Goal: Navigation & Orientation: Find specific page/section

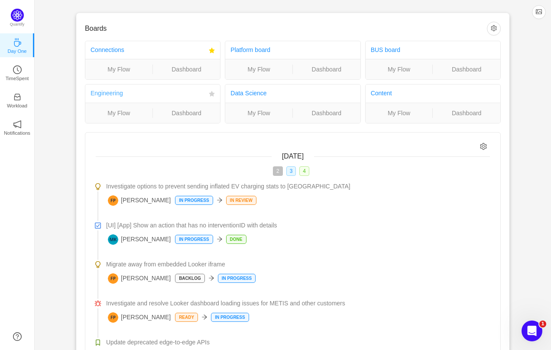
click at [117, 96] on link "Engineering" at bounding box center [107, 93] width 32 height 7
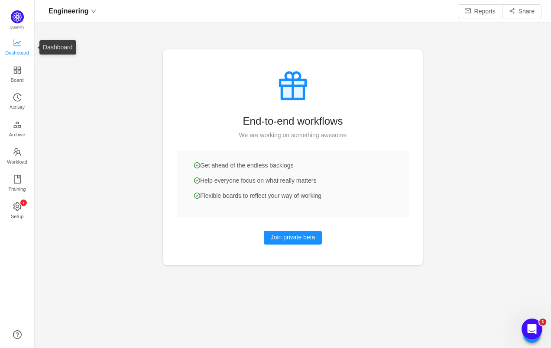
click at [20, 53] on span "Dashboard" at bounding box center [17, 52] width 24 height 17
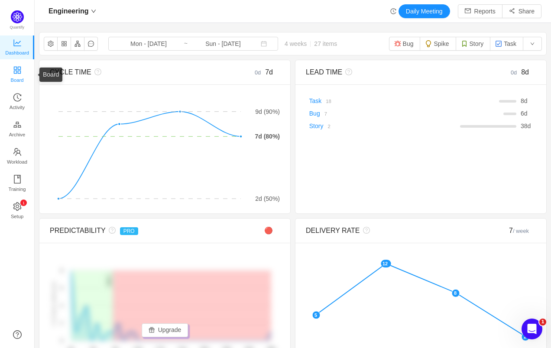
click at [21, 82] on span "Board" at bounding box center [17, 79] width 13 height 17
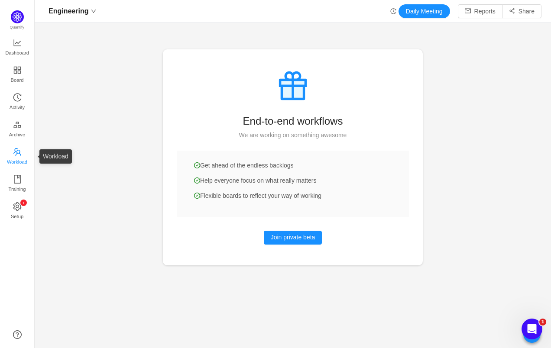
click at [21, 163] on span "Workload" at bounding box center [17, 161] width 20 height 17
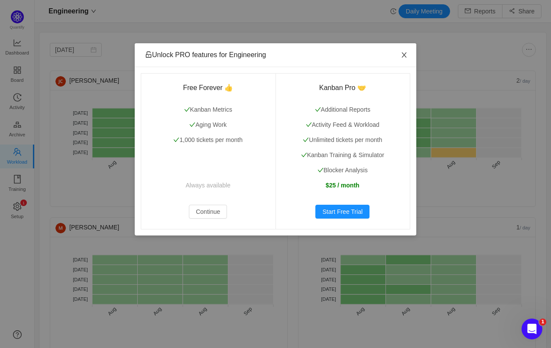
click at [407, 54] on icon "icon: close" at bounding box center [404, 55] width 7 height 7
click at [406, 53] on icon "icon: close" at bounding box center [404, 54] width 5 height 5
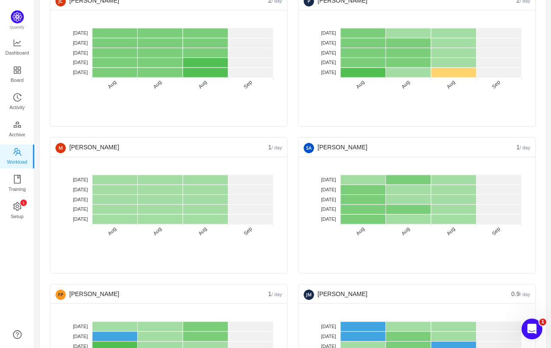
scroll to position [124, 0]
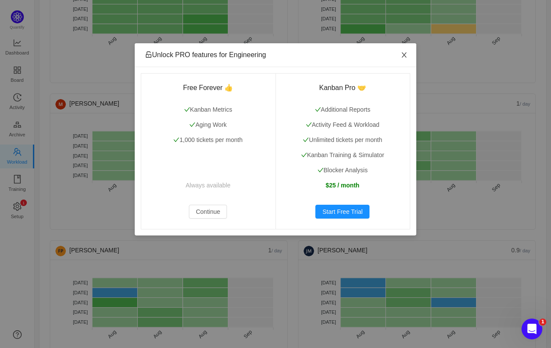
click at [406, 53] on icon "icon: close" at bounding box center [404, 54] width 5 height 5
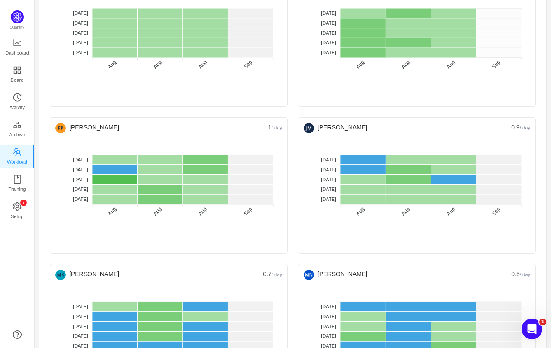
scroll to position [260, 0]
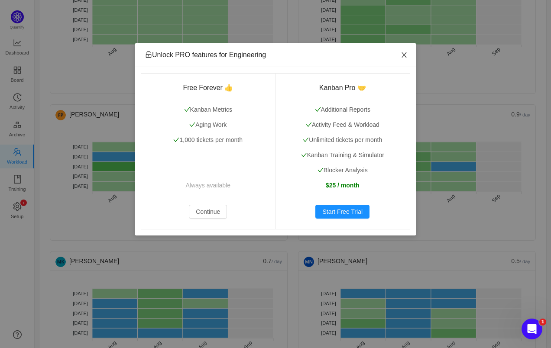
click at [406, 55] on icon "icon: close" at bounding box center [404, 55] width 7 height 7
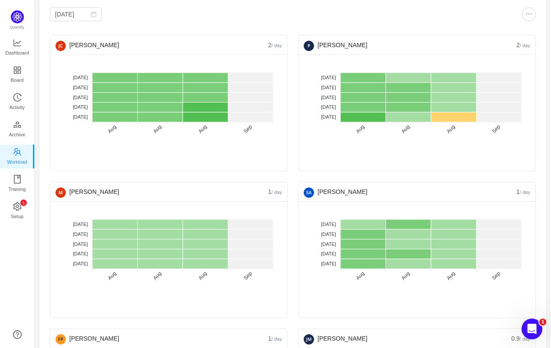
scroll to position [0, 0]
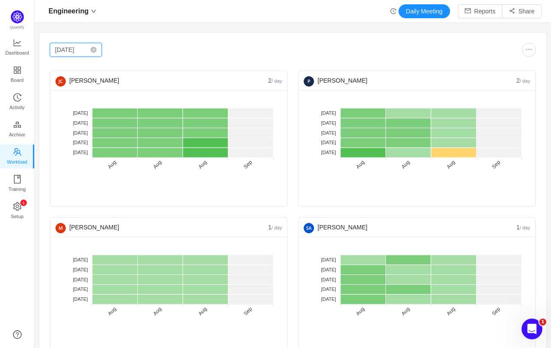
click at [90, 54] on input "Aug 2025" at bounding box center [76, 50] width 52 height 14
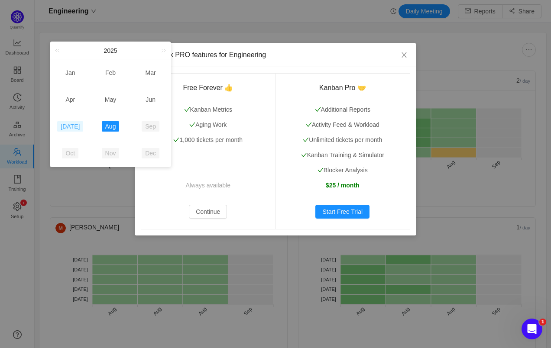
click at [73, 126] on link "Jul" at bounding box center [70, 126] width 26 height 10
type input "Jul 2025"
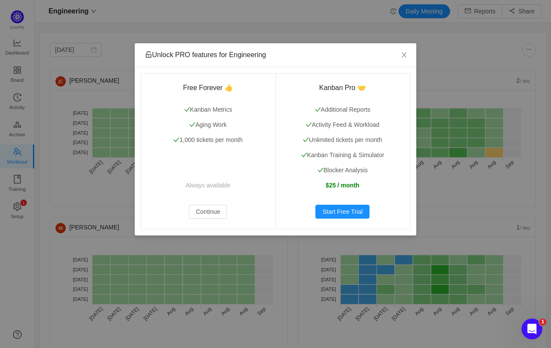
click at [129, 35] on div "Unlock PRO features for Engineering Free Forever 👍 Kanban Metrics Aging Work 1,…" at bounding box center [275, 174] width 551 height 348
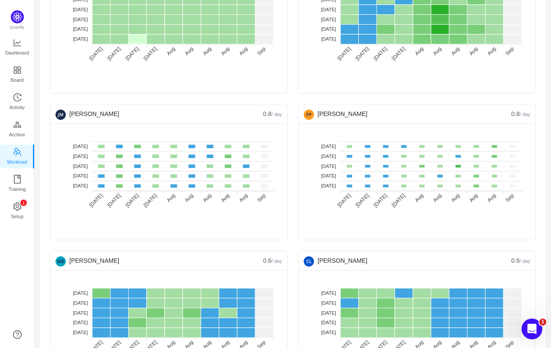
scroll to position [261, 0]
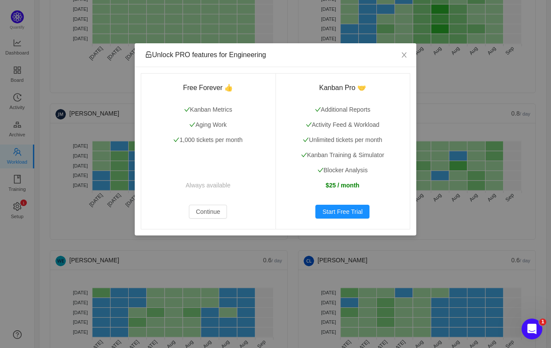
click at [129, 35] on div "Unlock PRO features for Engineering Free Forever 👍 Kanban Metrics Aging Work 1,…" at bounding box center [275, 174] width 551 height 348
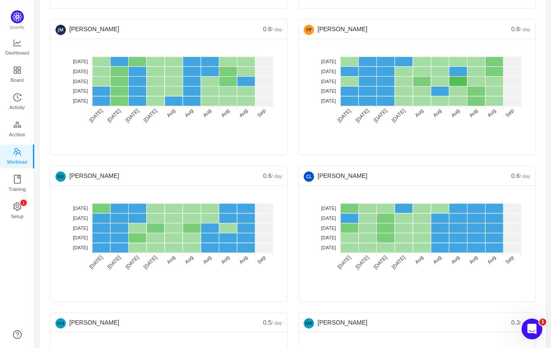
scroll to position [357, 0]
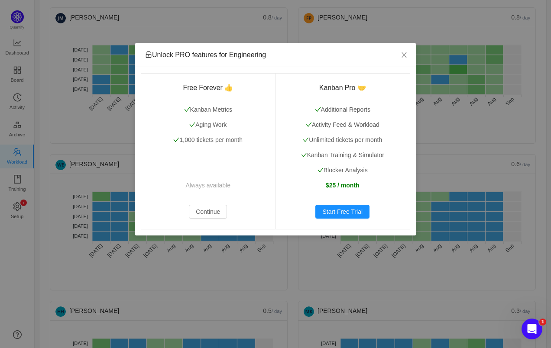
click at [129, 35] on div "Unlock PRO features for Engineering Free Forever 👍 Kanban Metrics Aging Work 1,…" at bounding box center [275, 174] width 551 height 348
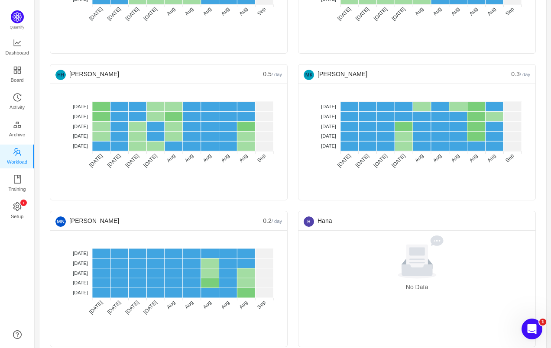
scroll to position [599, 0]
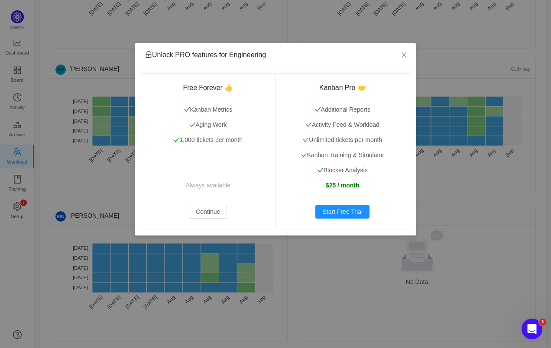
click at [129, 35] on div "Unlock PRO features for Engineering Free Forever 👍 Kanban Metrics Aging Work 1,…" at bounding box center [275, 174] width 551 height 348
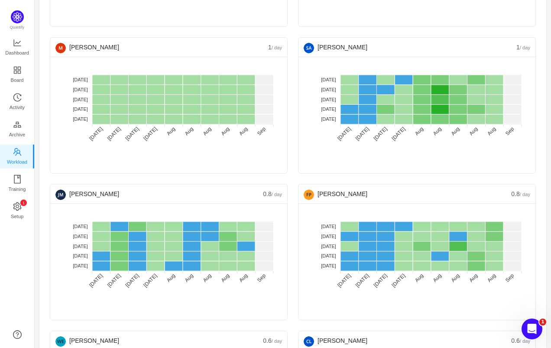
scroll to position [0, 0]
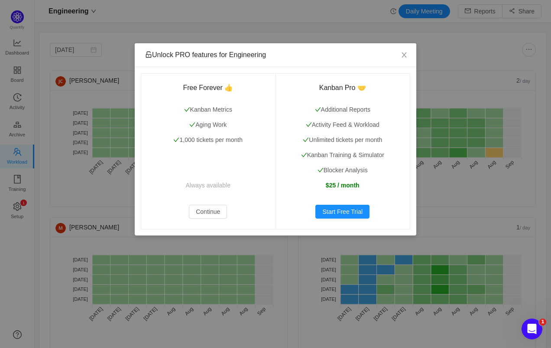
click at [122, 36] on div "Unlock PRO features for Engineering Free Forever 👍 Kanban Metrics Aging Work 1,…" at bounding box center [275, 174] width 551 height 348
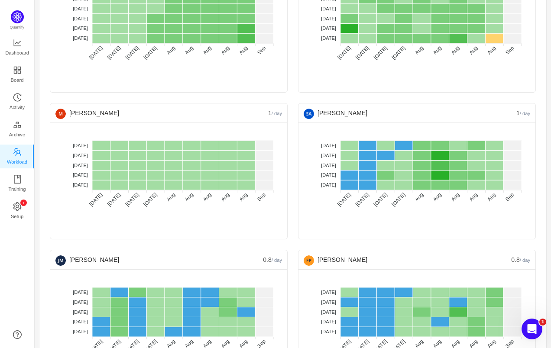
scroll to position [115, 0]
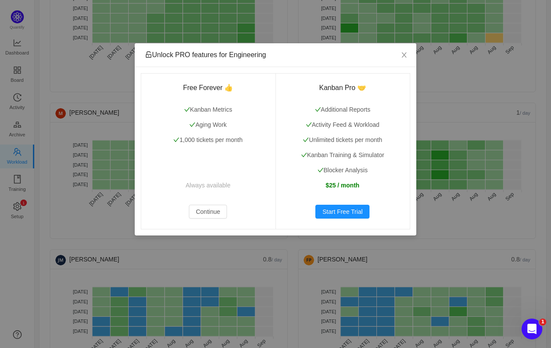
click at [71, 199] on div "Unlock PRO features for Engineering Free Forever 👍 Kanban Metrics Aging Work 1,…" at bounding box center [275, 174] width 551 height 348
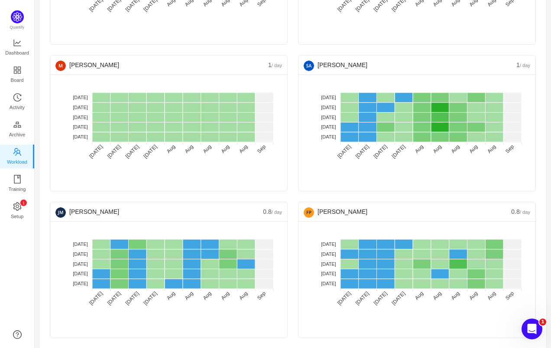
scroll to position [191, 0]
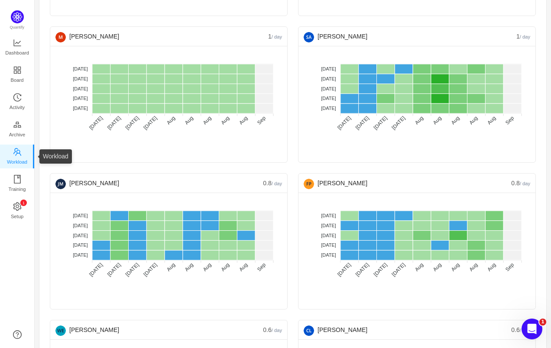
click at [16, 89] on ul "Dashboard Board Activity Archive Workload Training 0 1 2 3 4 5 6 7 8 9 0 1 2 3 …" at bounding box center [17, 130] width 34 height 193
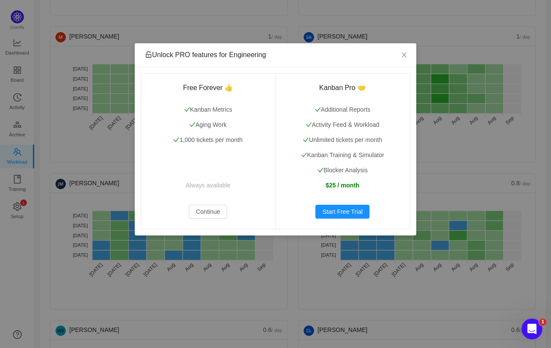
click at [16, 96] on div "Unlock PRO features for Engineering Free Forever 👍 Kanban Metrics Aging Work 1,…" at bounding box center [275, 174] width 551 height 348
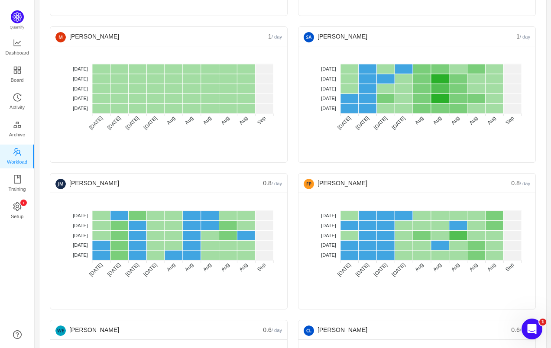
click at [16, 96] on icon "icon: history" at bounding box center [17, 97] width 8 height 8
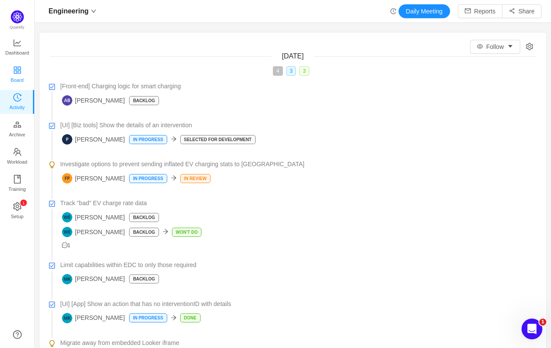
click at [15, 73] on span "Board" at bounding box center [17, 79] width 13 height 17
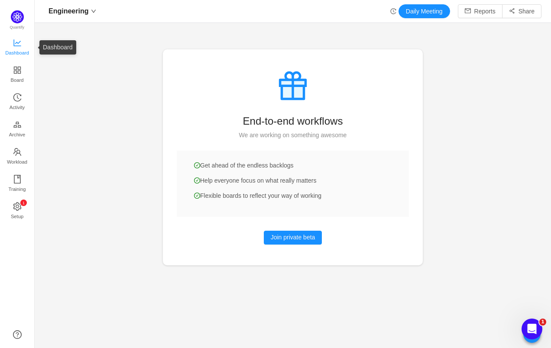
click at [14, 48] on span "Dashboard" at bounding box center [17, 52] width 24 height 17
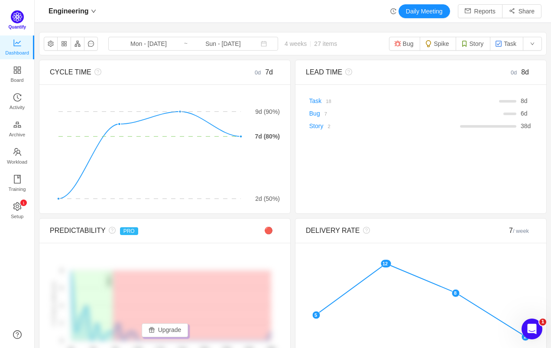
click at [16, 11] on img at bounding box center [17, 16] width 13 height 13
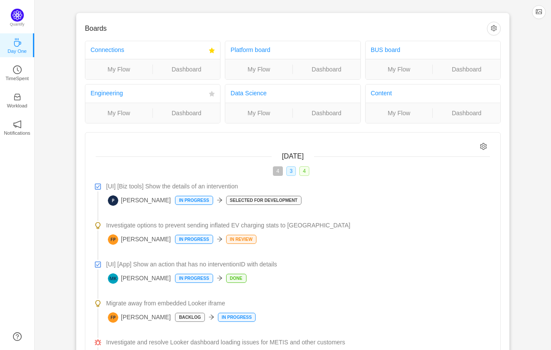
click at [212, 94] on icon "icon: star" at bounding box center [212, 94] width 6 height 6
click at [110, 96] on link "Engineering" at bounding box center [107, 93] width 32 height 7
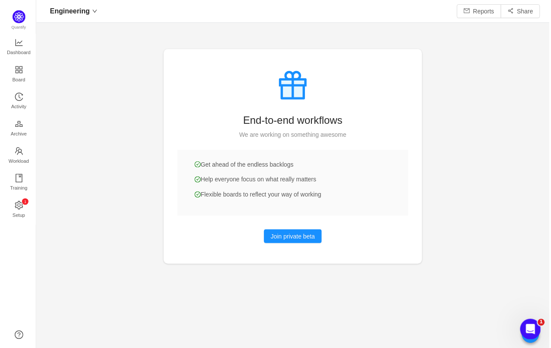
scroll to position [348, 516]
